Goal: Transaction & Acquisition: Purchase product/service

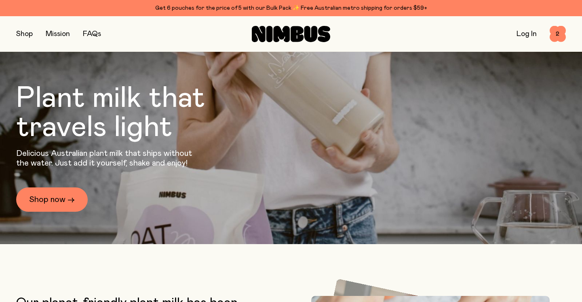
scroll to position [49, 0]
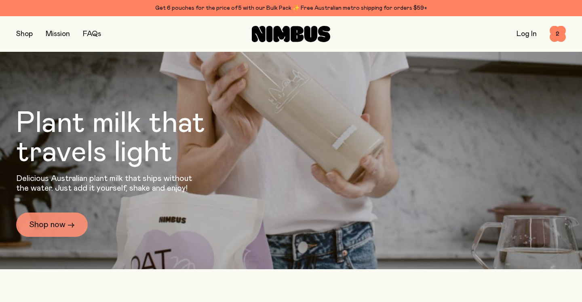
click at [49, 225] on link "Shop now →" at bounding box center [52, 224] width 72 height 24
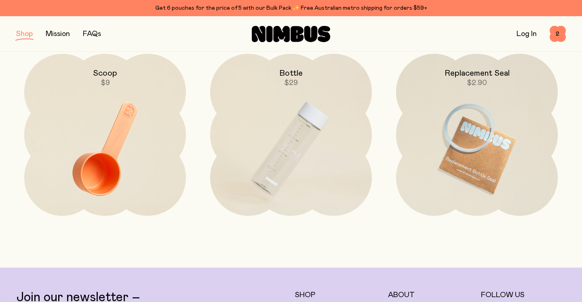
scroll to position [1234, 0]
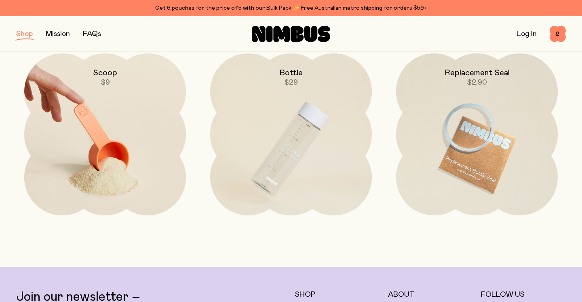
click at [131, 154] on img at bounding box center [105, 148] width 162 height 190
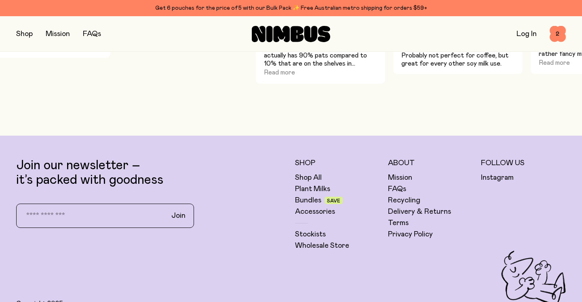
scroll to position [476, 0]
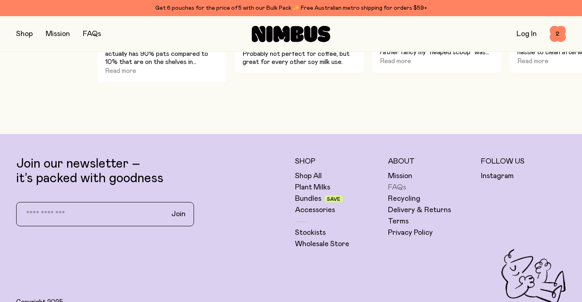
click at [397, 185] on link "FAQs" at bounding box center [397, 187] width 18 height 10
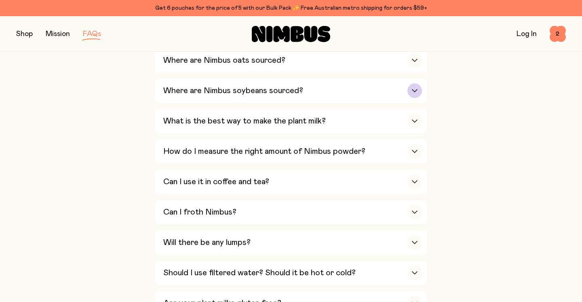
scroll to position [256, 0]
click at [415, 179] on icon "button" at bounding box center [414, 180] width 6 height 3
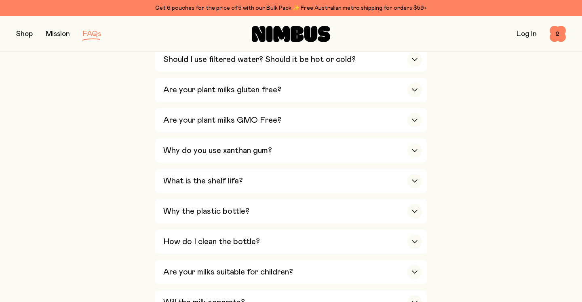
scroll to position [608, 0]
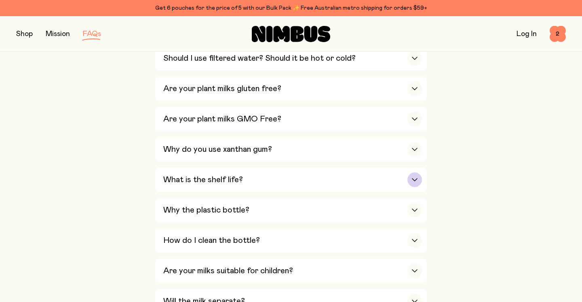
click at [415, 172] on div "button" at bounding box center [414, 179] width 15 height 15
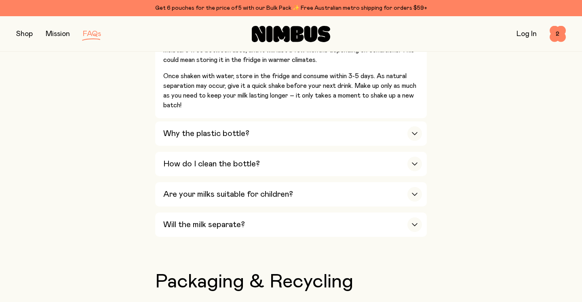
scroll to position [648, 0]
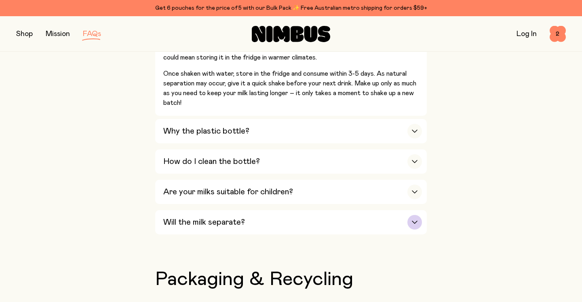
click at [418, 215] on div "button" at bounding box center [414, 222] width 15 height 15
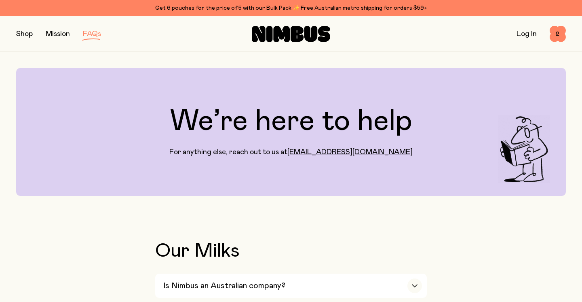
scroll to position [0, 0]
click at [26, 34] on button "button" at bounding box center [24, 33] width 17 height 11
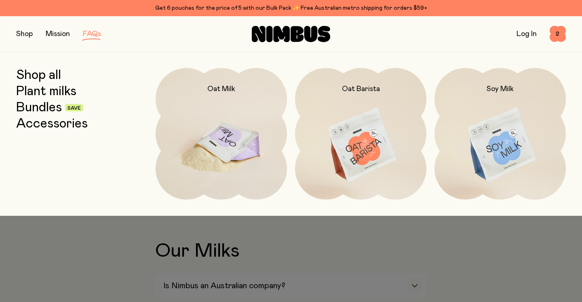
click at [231, 139] on img at bounding box center [221, 145] width 131 height 154
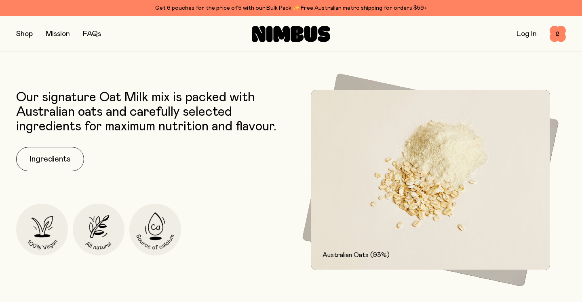
scroll to position [302, 0]
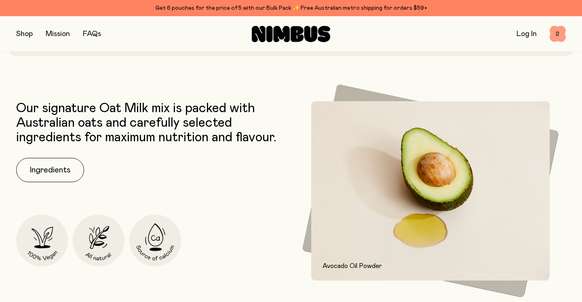
click at [557, 32] on span "2" at bounding box center [558, 34] width 16 height 16
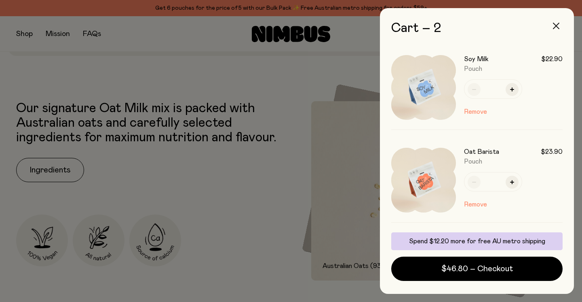
click at [555, 23] on button "button" at bounding box center [555, 25] width 19 height 19
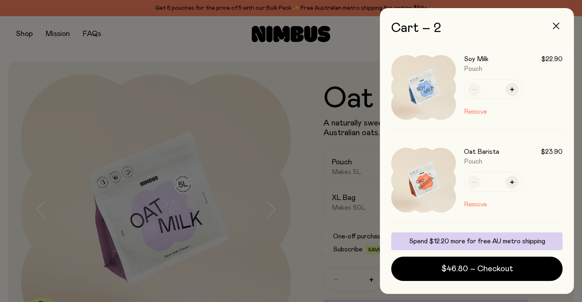
scroll to position [302, 0]
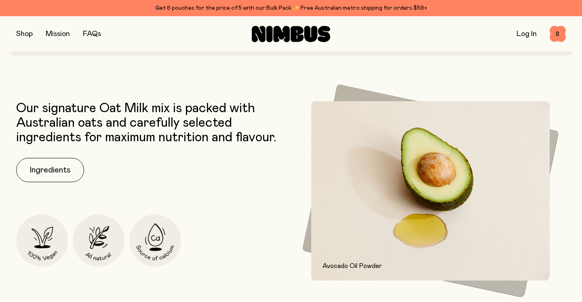
click at [24, 32] on button "button" at bounding box center [24, 33] width 17 height 11
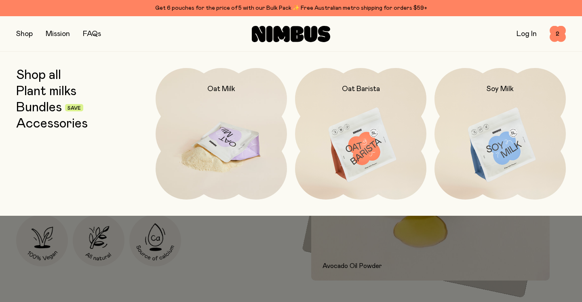
click at [211, 151] on img at bounding box center [221, 145] width 131 height 154
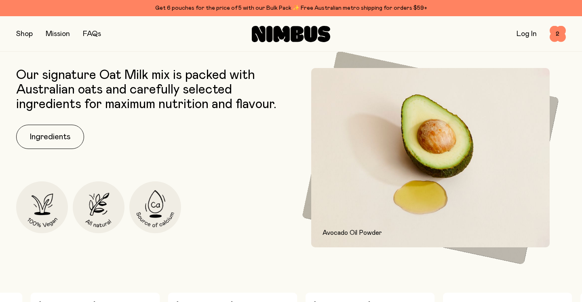
scroll to position [328, 0]
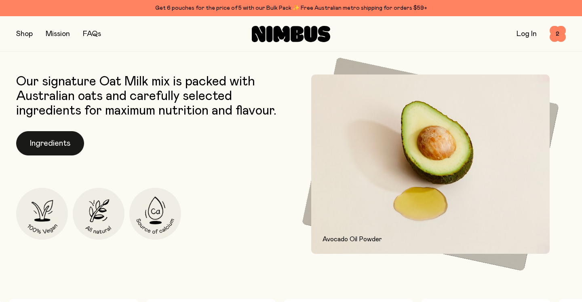
click at [45, 142] on button "Ingredients" at bounding box center [50, 143] width 68 height 24
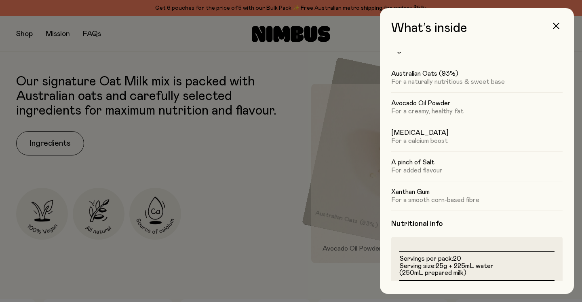
scroll to position [18, 0]
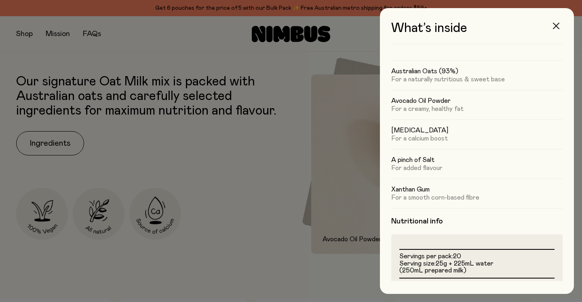
click at [556, 24] on icon "button" at bounding box center [556, 26] width 6 height 6
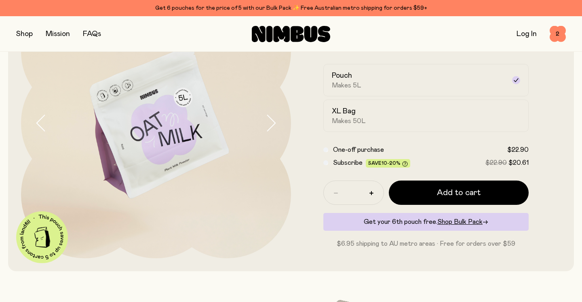
scroll to position [82, 0]
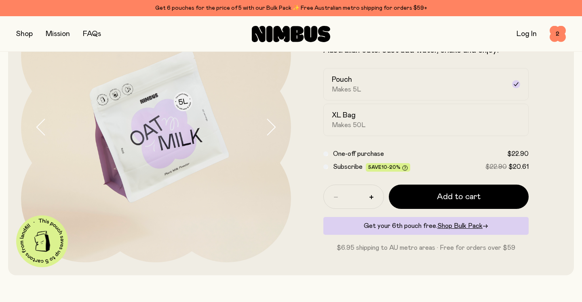
click at [25, 33] on button "button" at bounding box center [24, 33] width 17 height 11
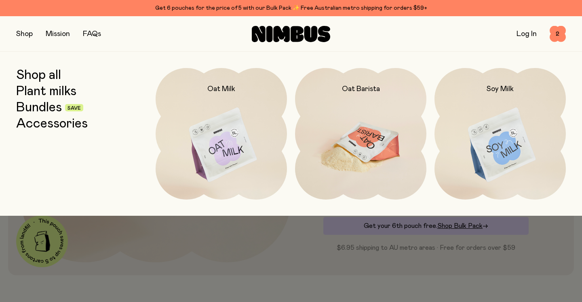
click at [383, 151] on img at bounding box center [360, 145] width 131 height 154
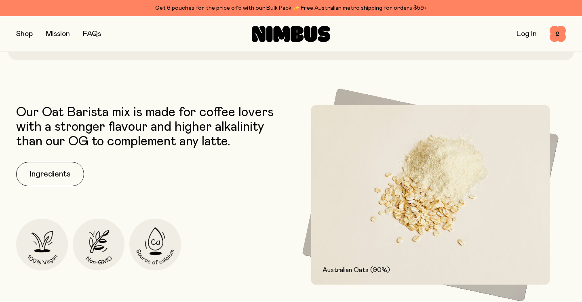
scroll to position [301, 0]
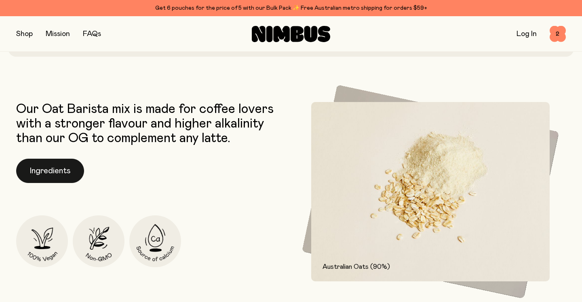
click at [60, 171] on button "Ingredients" at bounding box center [50, 170] width 68 height 24
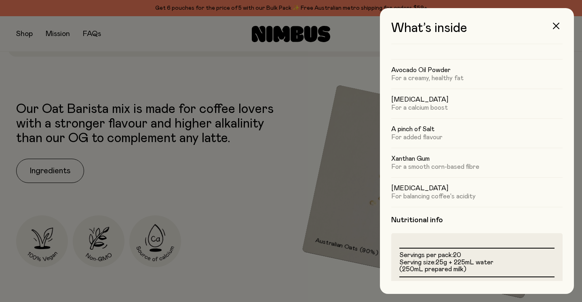
scroll to position [51, 0]
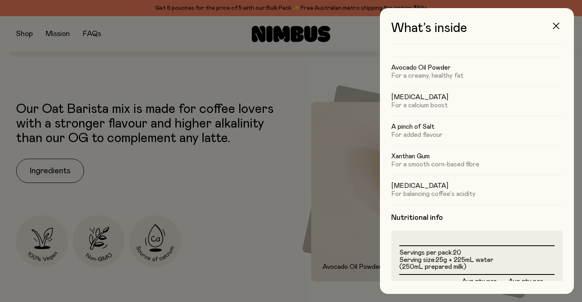
click at [557, 24] on icon "button" at bounding box center [556, 26] width 6 height 6
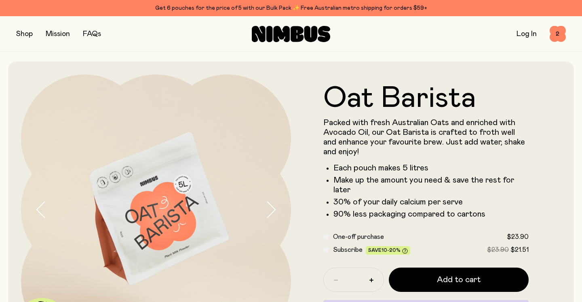
scroll to position [0, 0]
click at [27, 31] on button "button" at bounding box center [24, 33] width 17 height 11
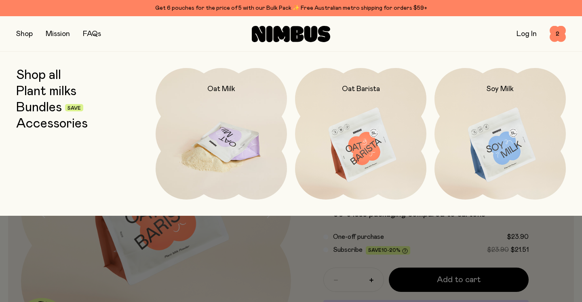
click at [203, 139] on img at bounding box center [221, 145] width 131 height 154
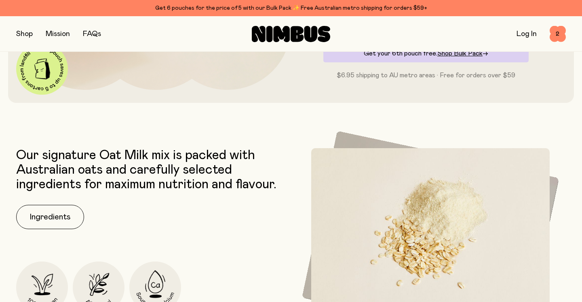
scroll to position [255, 0]
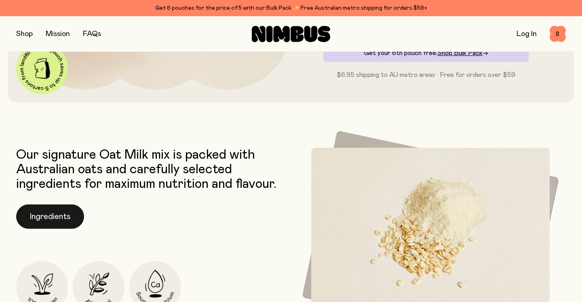
click at [53, 213] on button "Ingredients" at bounding box center [50, 216] width 68 height 24
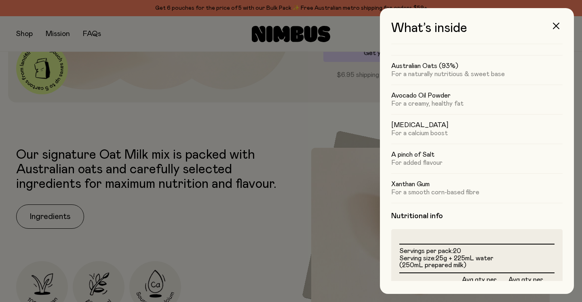
scroll to position [24, 0]
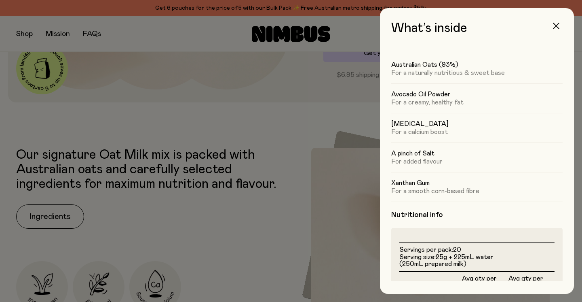
click at [557, 21] on button "button" at bounding box center [555, 25] width 19 height 19
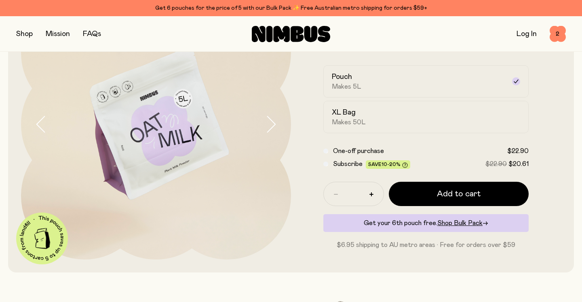
scroll to position [85, 0]
click at [25, 32] on button "button" at bounding box center [24, 33] width 17 height 11
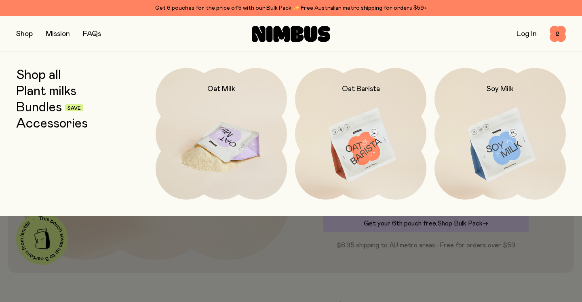
click at [237, 128] on img at bounding box center [221, 145] width 131 height 154
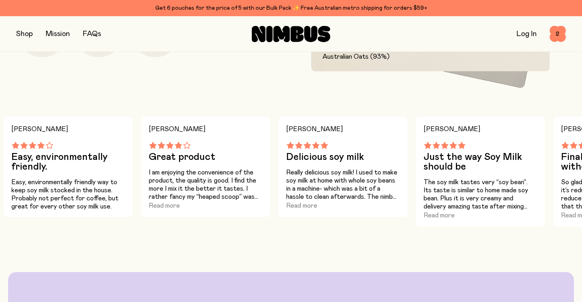
scroll to position [413, 0]
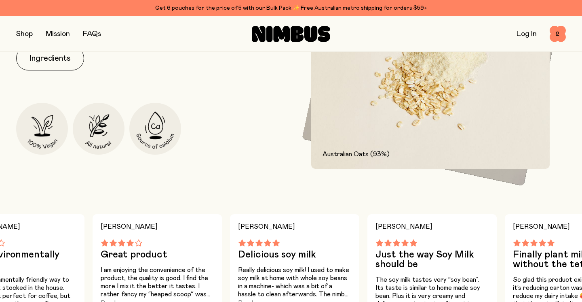
click at [24, 33] on button "button" at bounding box center [24, 33] width 17 height 11
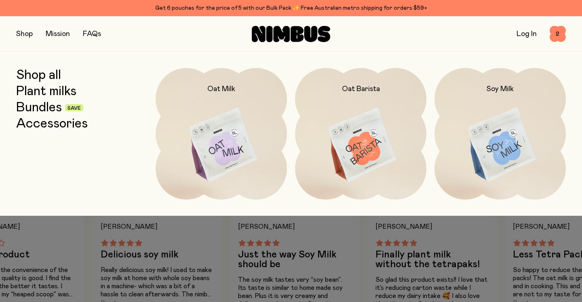
click at [53, 90] on link "Plant milks" at bounding box center [46, 91] width 60 height 15
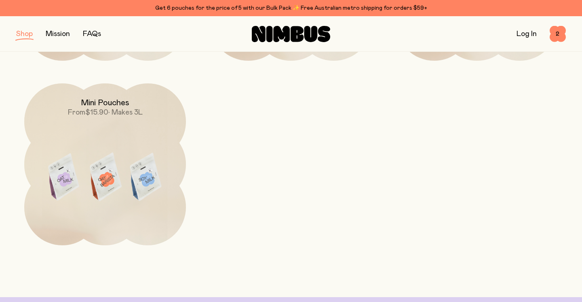
scroll to position [273, 0]
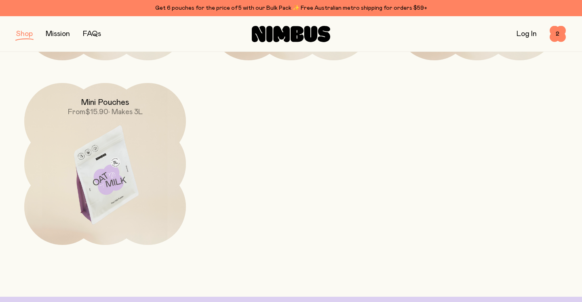
click at [111, 181] on img at bounding box center [105, 178] width 162 height 190
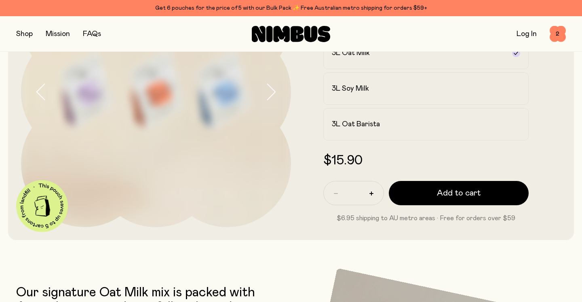
scroll to position [119, 0]
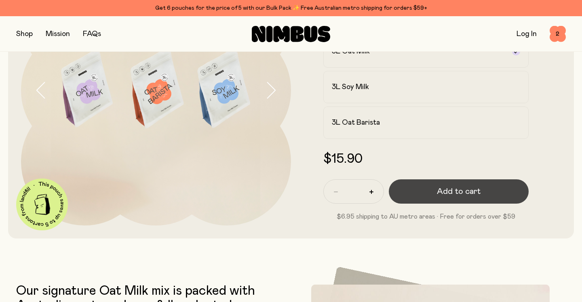
click at [456, 190] on span "Add to cart" at bounding box center [459, 191] width 44 height 11
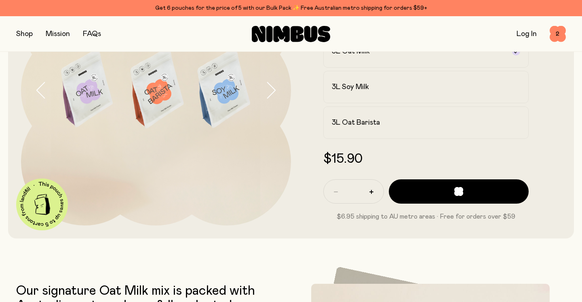
scroll to position [0, 0]
